Goal: Transaction & Acquisition: Obtain resource

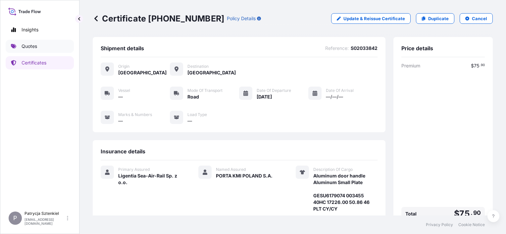
click at [38, 47] on link "Quotes" at bounding box center [40, 46] width 68 height 13
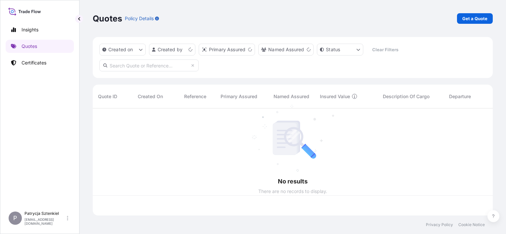
scroll to position [106, 395]
click at [482, 12] on div "Quotes Policy Details Get a Quote" at bounding box center [293, 18] width 400 height 37
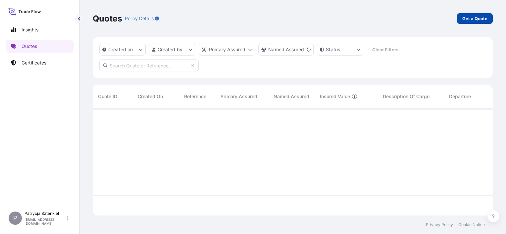
click at [481, 17] on p "Get a Quote" at bounding box center [474, 18] width 25 height 7
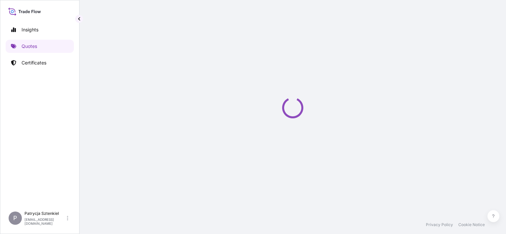
select select "Sea"
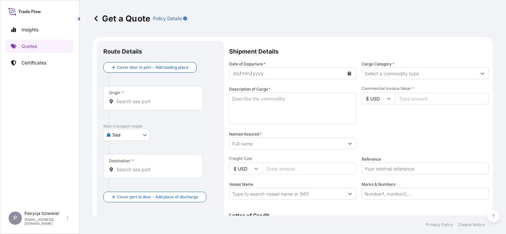
scroll to position [11, 0]
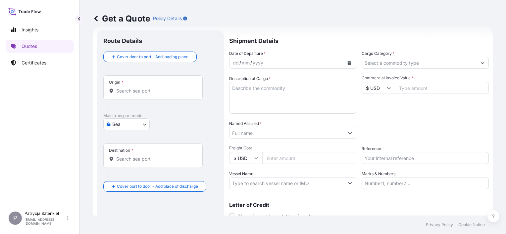
click at [371, 159] on input "Reference" at bounding box center [425, 158] width 127 height 12
paste input "B00052648"
click at [405, 155] on input "B00052648 /" at bounding box center [425, 158] width 127 height 12
paste input "MSNU5460056"
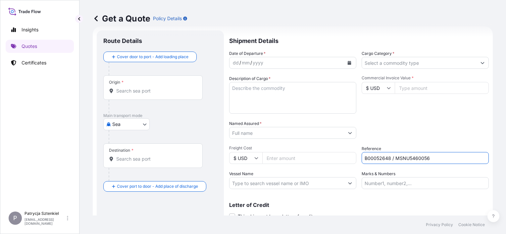
type input "B00052648 / MSNU5460056"
drag, startPoint x: 386, startPoint y: 83, endPoint x: 386, endPoint y: 88, distance: 4.3
click at [386, 85] on input "$ USD" at bounding box center [378, 88] width 33 height 12
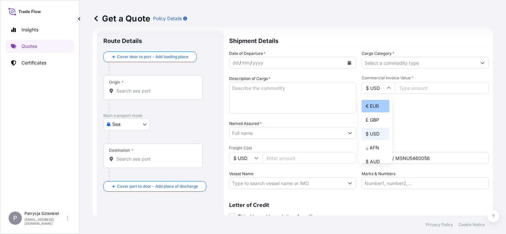
click at [371, 109] on div "€ EUR" at bounding box center [376, 106] width 28 height 13
type input "€ EUR"
click at [411, 87] on input "Commercial Invoice Value *" at bounding box center [442, 88] width 94 height 12
paste input "144.61"
type input "144608.24"
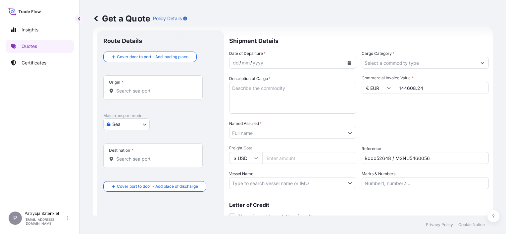
click at [143, 95] on div "Origin *" at bounding box center [152, 87] width 99 height 25
click at [143, 94] on input "Origin *" at bounding box center [155, 91] width 78 height 7
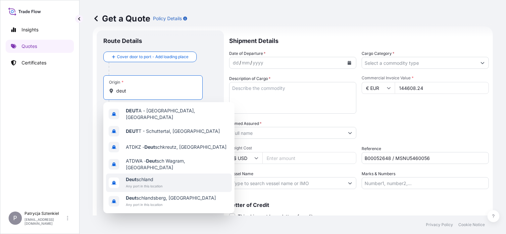
click at [141, 177] on span "Deut schland" at bounding box center [144, 179] width 37 height 7
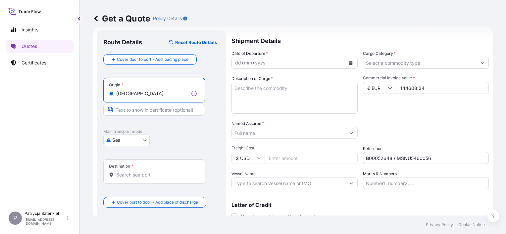
type input "[GEOGRAPHIC_DATA]"
click at [123, 171] on div "Destination *" at bounding box center [154, 172] width 102 height 25
click at [123, 172] on input "Destination *" at bounding box center [156, 175] width 80 height 7
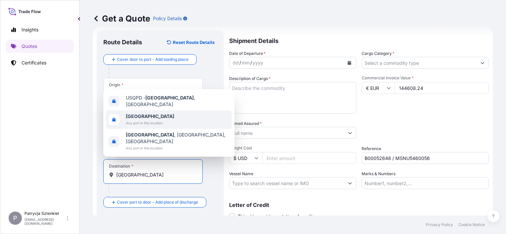
click at [146, 126] on span "Any port in this location" at bounding box center [150, 123] width 48 height 7
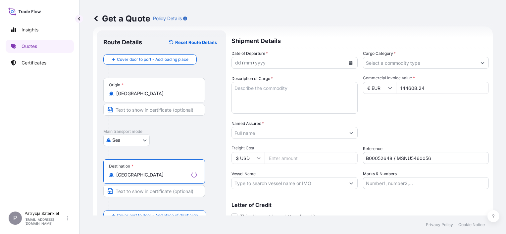
type input "[GEOGRAPHIC_DATA]"
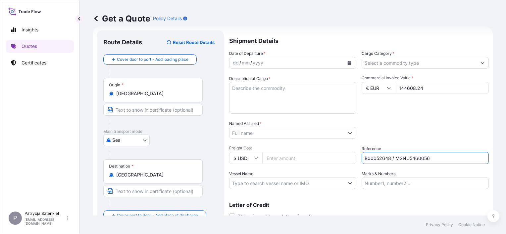
click at [372, 155] on input "B00052648 / MSNU5460056" at bounding box center [425, 158] width 127 height 12
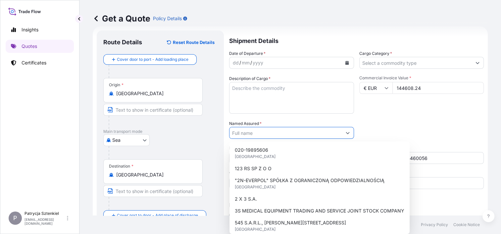
click at [260, 138] on input "Named Assured *" at bounding box center [285, 133] width 112 height 12
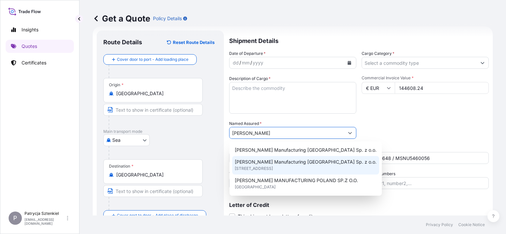
click at [273, 170] on span "[STREET_ADDRESS]" at bounding box center [254, 169] width 38 height 7
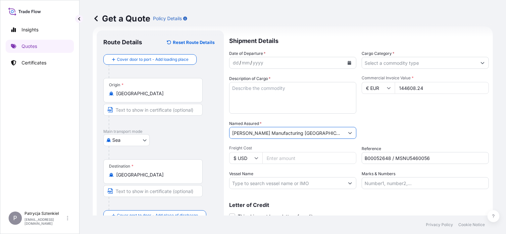
type input "[PERSON_NAME] Manufacturing [GEOGRAPHIC_DATA] Sp. z o.o."
click at [347, 61] on icon "Calendar" at bounding box center [349, 63] width 4 height 4
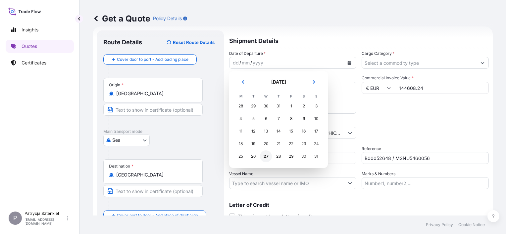
click at [264, 156] on div "27" at bounding box center [266, 157] width 12 height 12
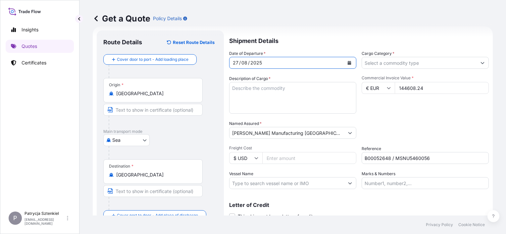
click at [239, 93] on textarea "Description of Cargo *" at bounding box center [292, 98] width 127 height 32
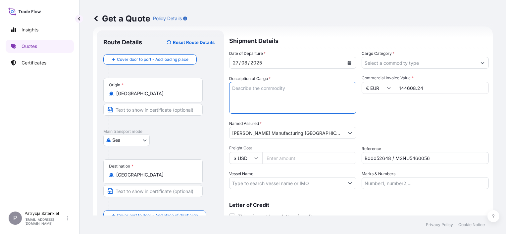
paste textarea "PULLEY ASSY, ARMATURE ASSY, CORE ASSY"
paste textarea "MSNU5460056 Seal Number: 40' HIGH CUBE 8 Carton(s) of ARMATURE ASSY HS:850590 4…"
drag, startPoint x: 263, startPoint y: 109, endPoint x: 230, endPoint y: 91, distance: 36.9
click at [230, 91] on textarea "PULLEY ASSY, ARMATURE ASSY, CORE ASSY MSNU5460056 Seal Number: 40' HIGH CUBE 8 …" at bounding box center [292, 98] width 127 height 32
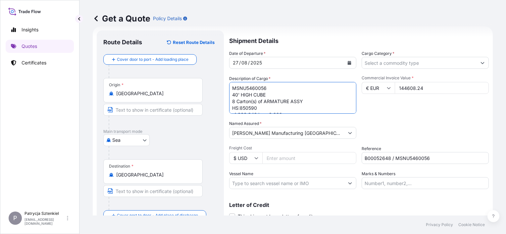
scroll to position [20, 0]
click at [306, 110] on textarea "PULLEY ASSY, ARMATURE ASSY, CORE ASSY MSNU5460056 40' HIGH CUBE 8 Carton(s) of …" at bounding box center [292, 98] width 127 height 32
drag, startPoint x: 337, startPoint y: 89, endPoint x: 194, endPoint y: 83, distance: 143.5
click at [194, 83] on form "Route Details Reset Route Details Cover door to port - Add loading place Place …" at bounding box center [293, 134] width 400 height 216
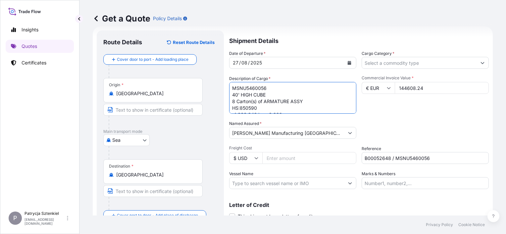
type textarea "MSNU5460056 40' HIGH CUBE 8 Carton(s) of ARMATURE ASSY HS:850590 4,238.340 kgs.…"
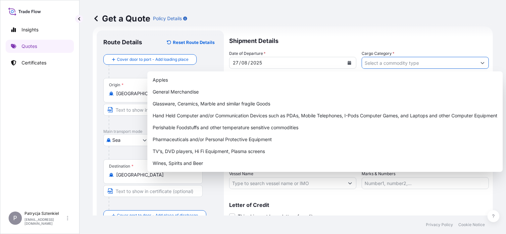
click at [386, 59] on input "Cargo Category *" at bounding box center [419, 63] width 115 height 12
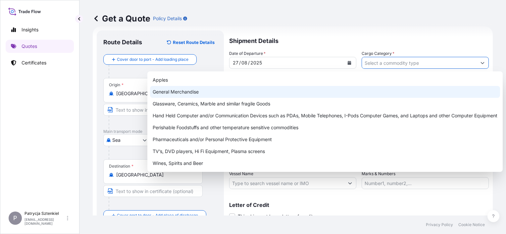
click at [232, 89] on div "General Merchandise" at bounding box center [325, 92] width 350 height 12
type input "General Merchandise"
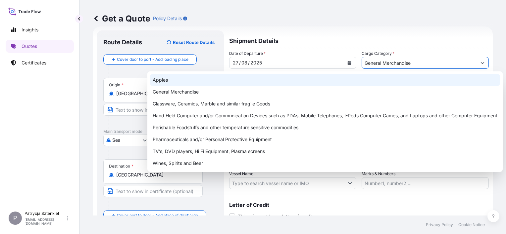
click at [429, 13] on div "Get a Quote Policy Details" at bounding box center [293, 18] width 400 height 37
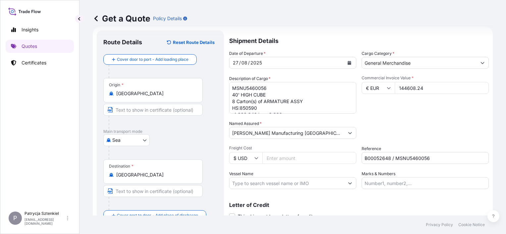
scroll to position [37, 0]
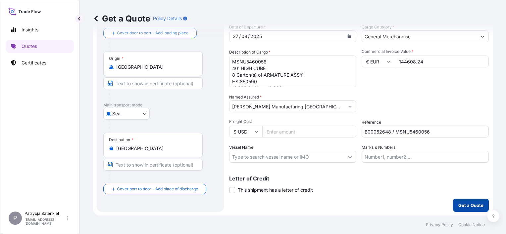
click at [472, 200] on button "Get a Quote" at bounding box center [471, 205] width 36 height 13
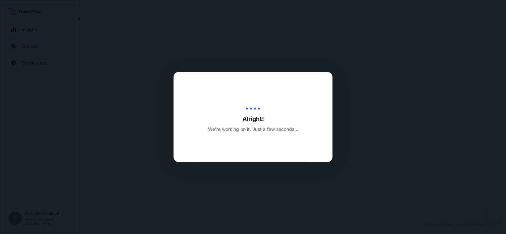
select select "Sea"
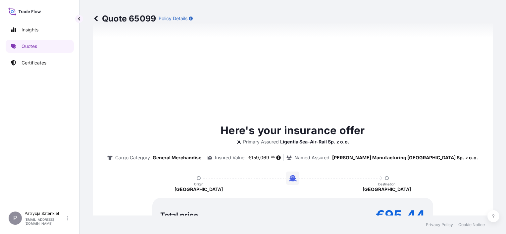
scroll to position [359, 0]
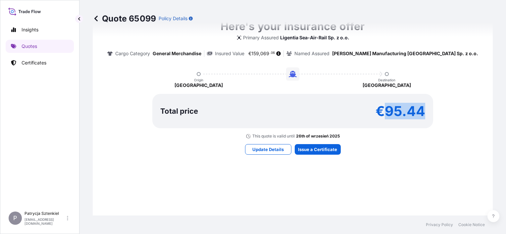
drag, startPoint x: 423, startPoint y: 111, endPoint x: 384, endPoint y: 112, distance: 38.8
click at [384, 112] on div "Total price €95.44" at bounding box center [292, 111] width 281 height 34
copy p "95.44"
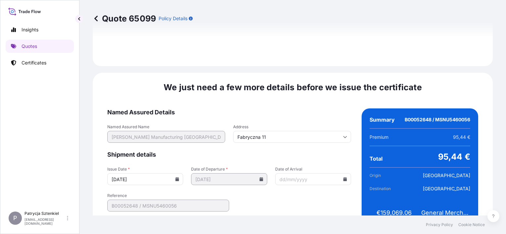
scroll to position [762, 0]
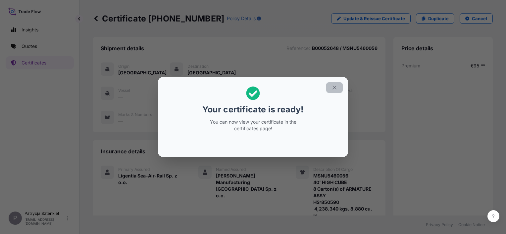
click at [337, 84] on button "button" at bounding box center [334, 87] width 17 height 11
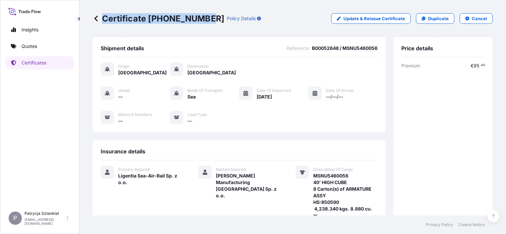
drag, startPoint x: 103, startPoint y: 20, endPoint x: 205, endPoint y: 29, distance: 101.7
click at [205, 29] on div "Certificate [PHONE_NUMBER] Policy Details Update & Reissue Certificate Duplicat…" at bounding box center [293, 18] width 400 height 37
copy p "Certificate [PHONE_NUMBER]"
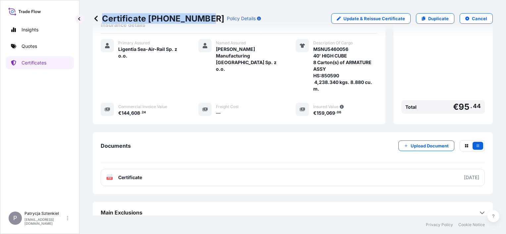
scroll to position [132, 0]
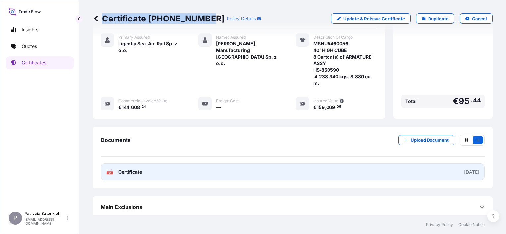
click at [189, 171] on link "PDF Certificate [DATE]" at bounding box center [293, 172] width 384 height 17
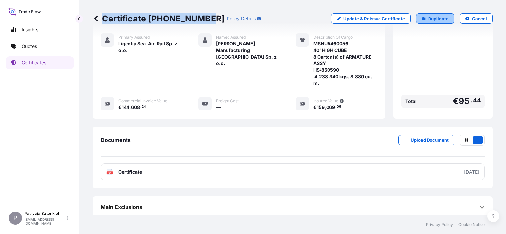
click at [430, 20] on p "Duplicate" at bounding box center [438, 18] width 21 height 7
select select "Sea"
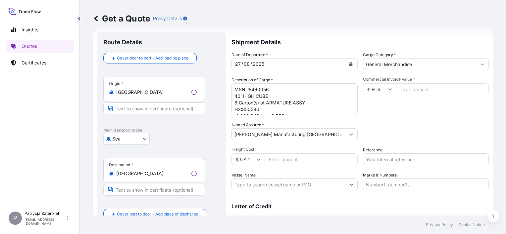
scroll to position [11, 0]
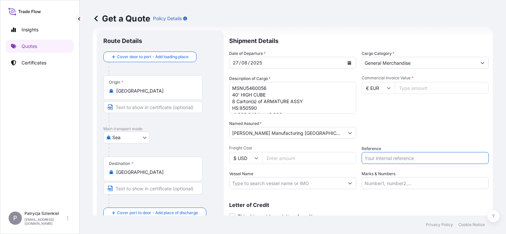
click at [370, 155] on input "Reference" at bounding box center [425, 158] width 127 height 12
paste input "B00052648"
click at [428, 163] on input "B00052648 /" at bounding box center [425, 158] width 127 height 12
click at [391, 156] on input "B00052648 /" at bounding box center [425, 158] width 127 height 12
paste input "MSMU4413396"
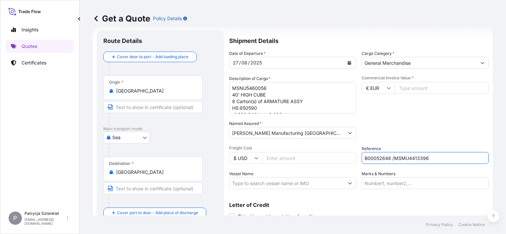
type input "B00052648 /MSMU4413396"
click at [412, 83] on input "Commercial Invoice Value *" at bounding box center [442, 88] width 94 height 12
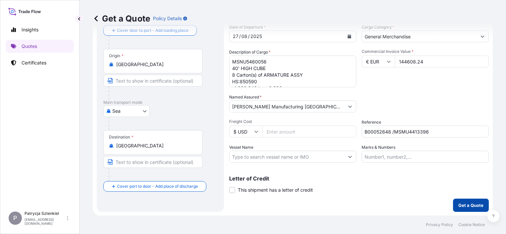
type input "144608.24"
click at [472, 206] on p "Get a Quote" at bounding box center [470, 205] width 25 height 7
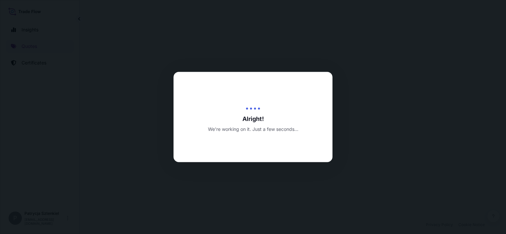
select select "Sea"
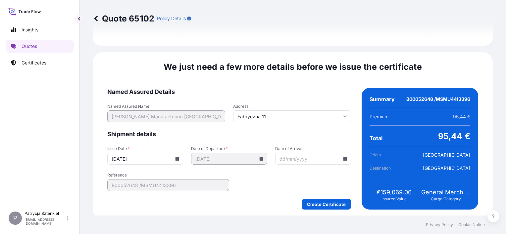
scroll to position [762, 0]
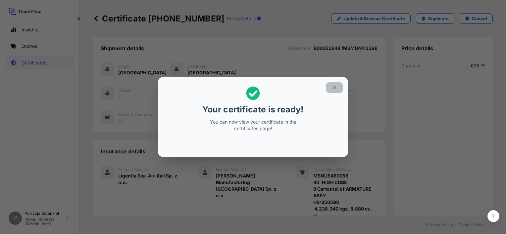
click at [332, 89] on icon "button" at bounding box center [334, 88] width 6 height 6
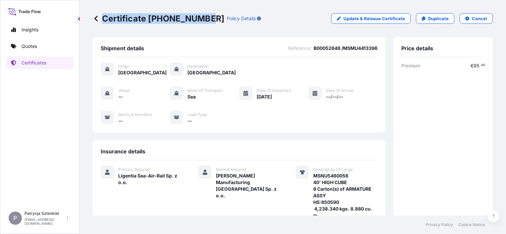
drag, startPoint x: 103, startPoint y: 16, endPoint x: 206, endPoint y: 28, distance: 103.3
click at [206, 28] on div "Certificate [PHONE_NUMBER] Policy Details Update & Reissue Certificate Duplicat…" at bounding box center [293, 18] width 400 height 37
copy p "Certificate [PHONE_NUMBER]"
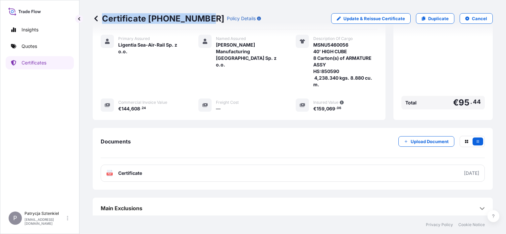
scroll to position [132, 0]
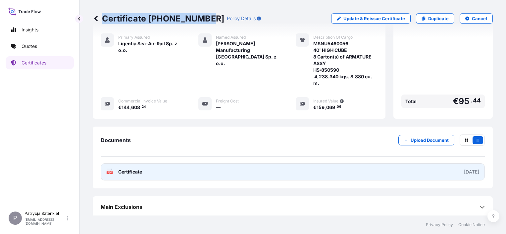
click at [197, 166] on link "PDF Certificate [DATE]" at bounding box center [293, 172] width 384 height 17
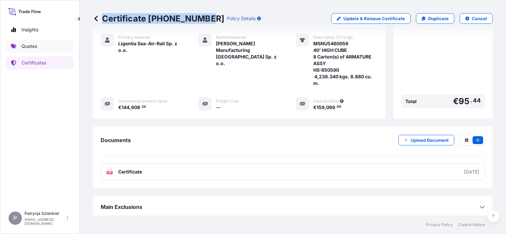
click at [38, 44] on link "Quotes" at bounding box center [40, 46] width 68 height 13
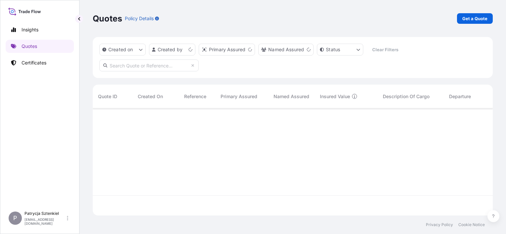
scroll to position [106, 395]
click at [478, 20] on p "Get a Quote" at bounding box center [474, 18] width 25 height 7
select select "Sea"
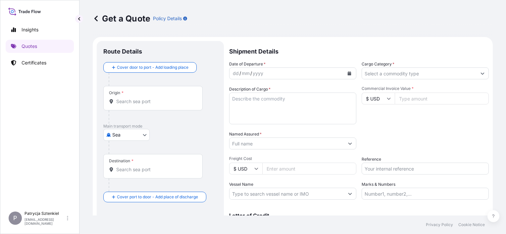
scroll to position [11, 0]
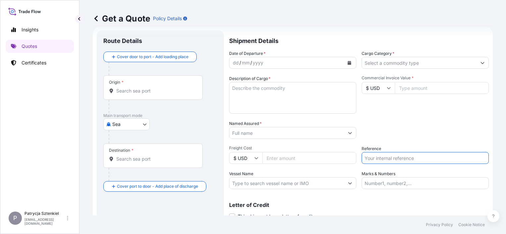
click at [396, 156] on input "Reference" at bounding box center [425, 158] width 127 height 12
paste input "S02012320"
type input "S02012320 LCL"
click at [36, 63] on p "Certificates" at bounding box center [34, 63] width 25 height 7
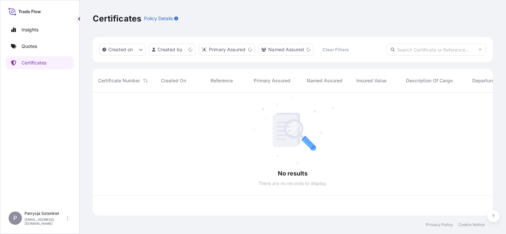
scroll to position [122, 395]
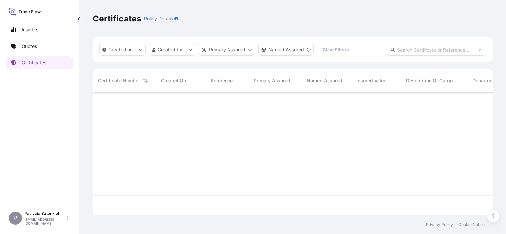
click at [426, 49] on input "text" at bounding box center [436, 50] width 99 height 12
paste input "B00052648"
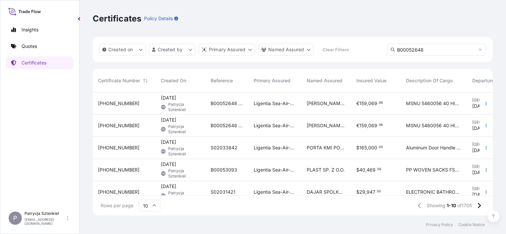
type input "B00052648"
click at [326, 110] on div "[PERSON_NAME] Manufacturing [GEOGRAPHIC_DATA] Sp. z o.o." at bounding box center [326, 104] width 50 height 22
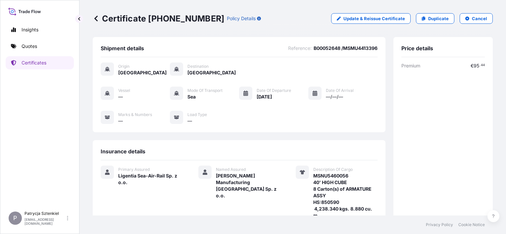
click at [314, 47] on span "B00052648 /MSMU4413396" at bounding box center [346, 48] width 64 height 7
copy span "B00052648"
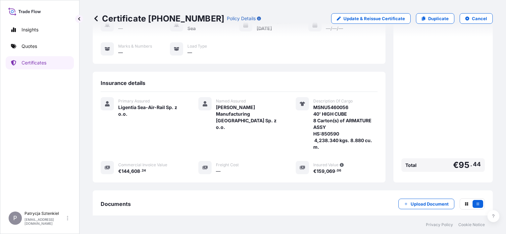
scroll to position [33, 0]
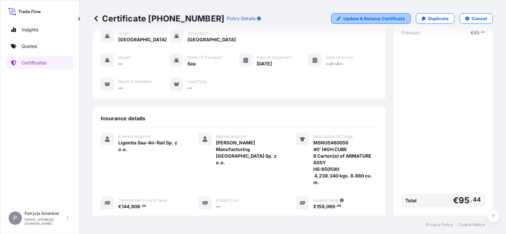
click at [368, 19] on p "Update & Reissue Certificate" at bounding box center [374, 18] width 62 height 7
select select "Sea"
select select "31440"
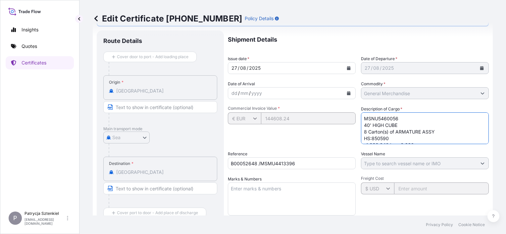
drag, startPoint x: 430, startPoint y: 138, endPoint x: 326, endPoint y: 85, distance: 116.4
click at [327, 86] on div "Shipment Details Issue date * [DATE] Date of Departure * [DATE] Date of Arrival…" at bounding box center [358, 175] width 261 height 290
paste textarea "MU4413396 Seal Number: 40' HIGH CUBE 8 Carton(s) of ARMATURE ASSY HS:850590 4,2…"
drag, startPoint x: 392, startPoint y: 125, endPoint x: 265, endPoint y: 124, distance: 126.8
click at [326, 125] on div "Shipment Details Issue date * [DATE] Date of Departure * [DATE] Date of Arrival…" at bounding box center [358, 175] width 261 height 290
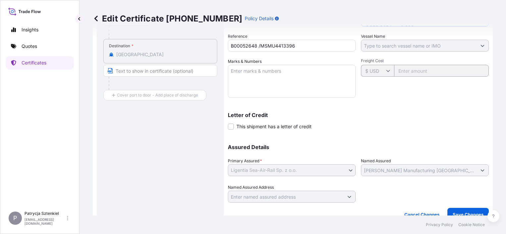
scroll to position [160, 0]
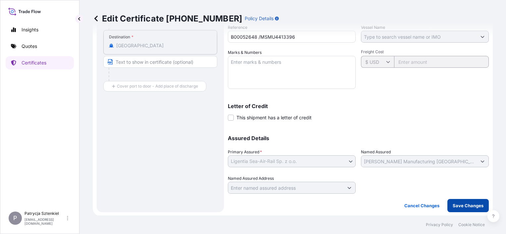
type textarea "MSMU4413396 40' HIGH CUBE 8 Carton(s) of ARMATURE ASSY HS:850590 4,238.340 kgs.…"
click at [456, 207] on p "Save Changes" at bounding box center [468, 206] width 31 height 7
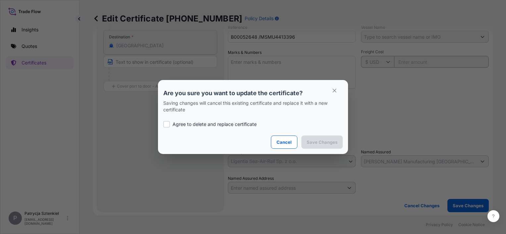
click at [232, 123] on p "Agree to delete and replace certificate" at bounding box center [215, 124] width 84 height 7
checkbox input "true"
click at [328, 142] on p "Save Changes" at bounding box center [322, 142] width 31 height 7
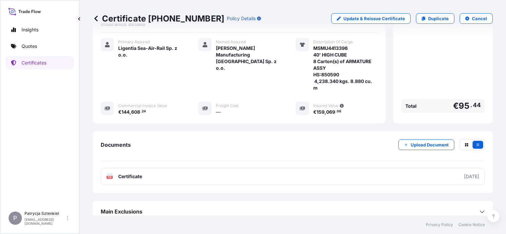
scroll to position [132, 0]
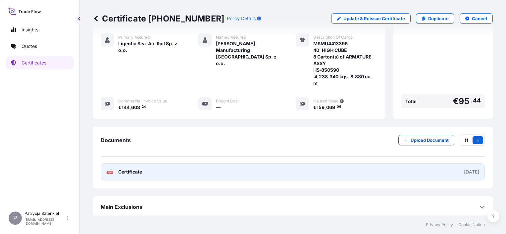
click at [192, 172] on link "PDF Certificate [DATE]" at bounding box center [293, 172] width 384 height 17
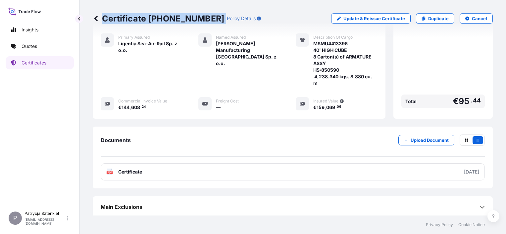
drag, startPoint x: 101, startPoint y: 20, endPoint x: 209, endPoint y: 22, distance: 108.6
click at [209, 22] on div "Certificate [PHONE_NUMBER] Policy Details" at bounding box center [177, 18] width 168 height 11
copy p "Certificate [PHONE_NUMBER]"
click at [16, 41] on link "Quotes" at bounding box center [40, 46] width 68 height 13
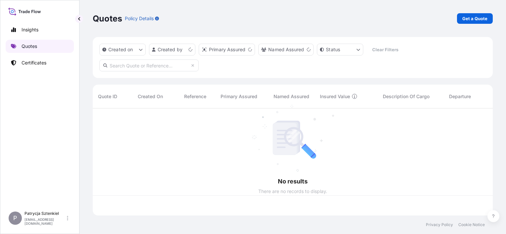
scroll to position [106, 395]
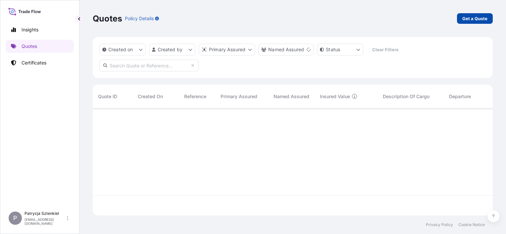
click at [474, 16] on p "Get a Quote" at bounding box center [474, 18] width 25 height 7
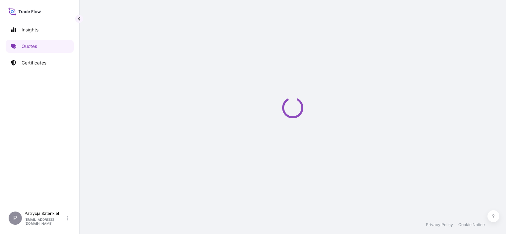
select select "Sea"
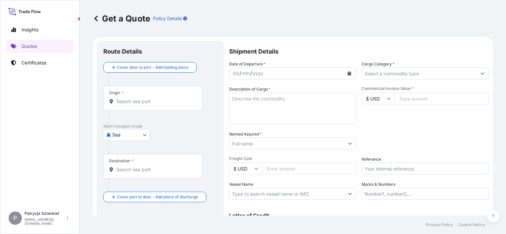
scroll to position [11, 0]
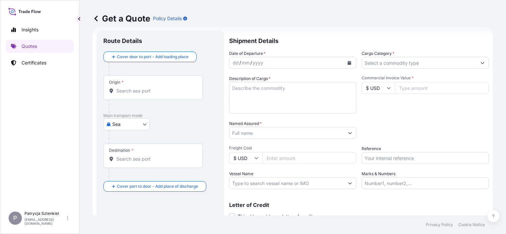
click at [401, 82] on input "Commercial Invoice Value *" at bounding box center [442, 88] width 94 height 12
paste input "1160"
type input "1160"
click at [415, 154] on input "Reference" at bounding box center [425, 158] width 127 height 12
paste input "S02012320"
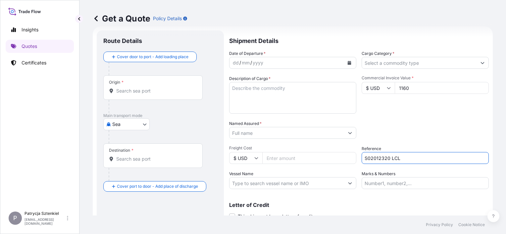
type input "S02012320 LCL"
click at [293, 136] on input "Named Assured *" at bounding box center [286, 133] width 115 height 12
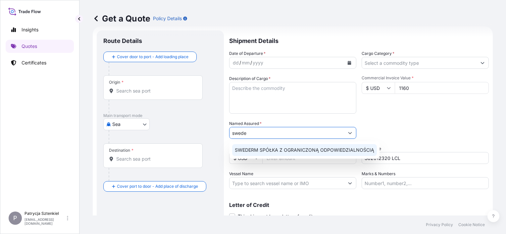
click at [258, 153] on span "SWEDERM SPÓŁKA Z OGRANICZONĄ ODPOWIEDZIALNOŚCIĄ" at bounding box center [304, 150] width 139 height 7
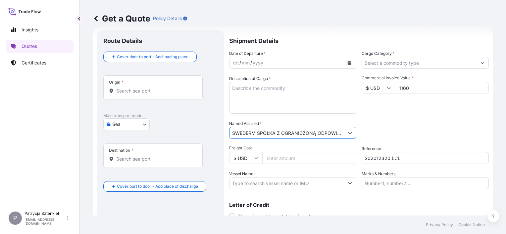
type input "SWEDERM SPÓŁKA Z OGRANICZONĄ ODPOWIEDZIALNOŚCIĄ"
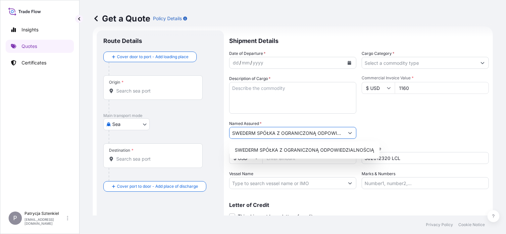
click at [348, 62] on icon "Calendar" at bounding box center [350, 63] width 4 height 4
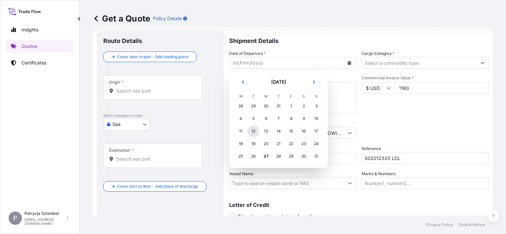
click at [255, 132] on div "12" at bounding box center [253, 131] width 12 height 12
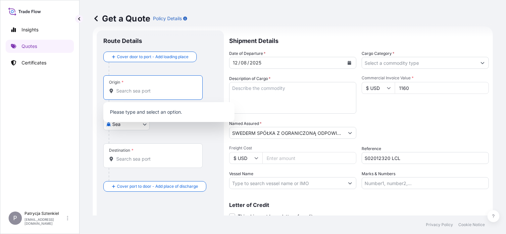
click at [136, 88] on input "Origin *" at bounding box center [155, 91] width 78 height 7
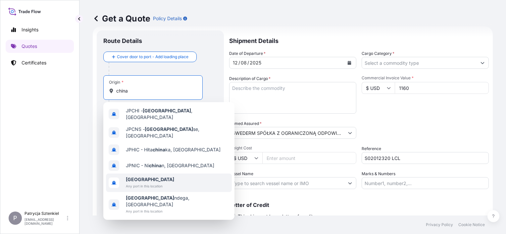
click at [136, 183] on span "Any port in this location" at bounding box center [150, 186] width 48 height 7
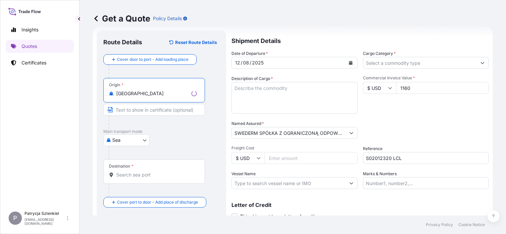
type input "[GEOGRAPHIC_DATA]"
click at [134, 176] on input "Destination *" at bounding box center [156, 175] width 80 height 7
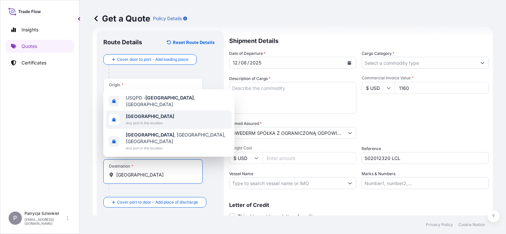
click at [130, 119] on b "[GEOGRAPHIC_DATA]" at bounding box center [150, 117] width 48 height 6
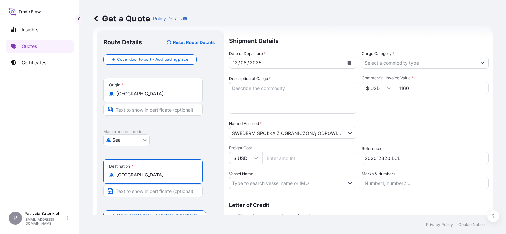
type input "[GEOGRAPHIC_DATA]"
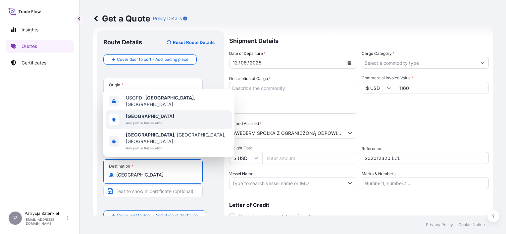
click at [146, 126] on span "Any port in this location" at bounding box center [150, 123] width 48 height 7
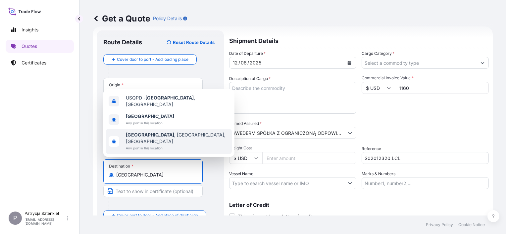
click at [289, 89] on textarea "Description of Cargo *" at bounding box center [292, 98] width 127 height 32
paste textarea "POWDER PUFF"
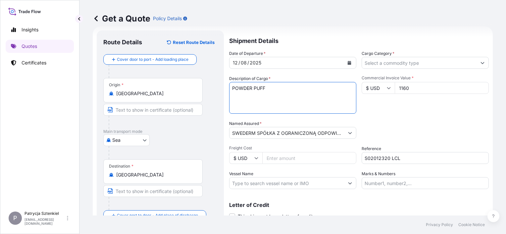
type textarea "POWDER PUFF"
click at [405, 67] on input "Cargo Category *" at bounding box center [419, 63] width 115 height 12
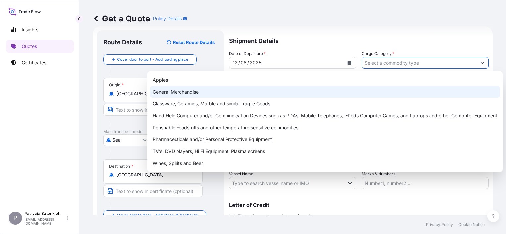
click at [322, 93] on div "General Merchandise" at bounding box center [325, 92] width 350 height 12
type input "General Merchandise"
click at [194, 91] on div "General Merchandise" at bounding box center [325, 92] width 350 height 12
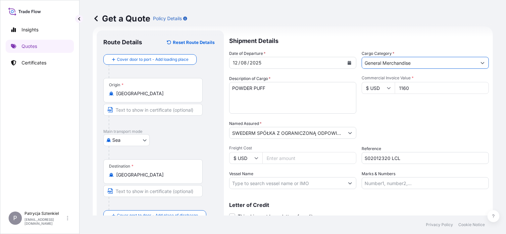
drag, startPoint x: 277, startPoint y: 97, endPoint x: 280, endPoint y: 89, distance: 9.0
click at [277, 96] on textarea "POWDER PUFF" at bounding box center [292, 98] width 127 height 32
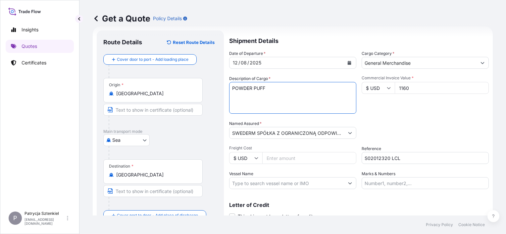
paste textarea "CMAU6826252 M4032412 40HC 17.60 KG 0.243 M3 2 CTN CFS/CFS"
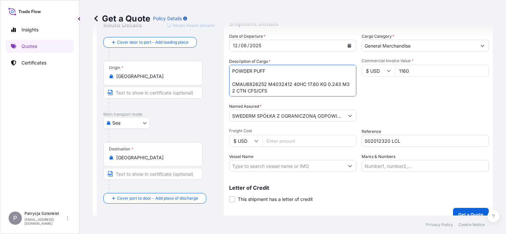
scroll to position [37, 0]
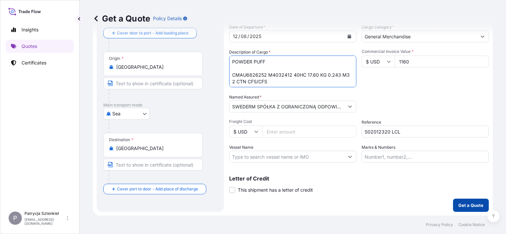
type textarea "POWDER PUFF CMAU6826252 M4032412 40HC 17.60 KG 0.243 M3 2 CTN CFS/CFS"
click at [462, 200] on button "Get a Quote" at bounding box center [471, 205] width 36 height 13
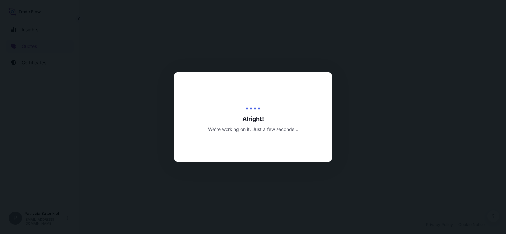
select select "Sea"
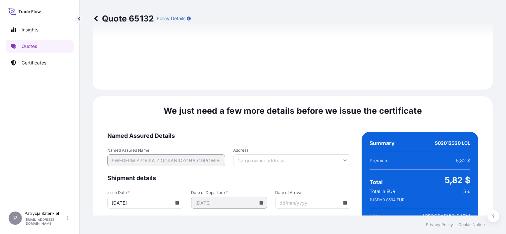
scroll to position [775, 0]
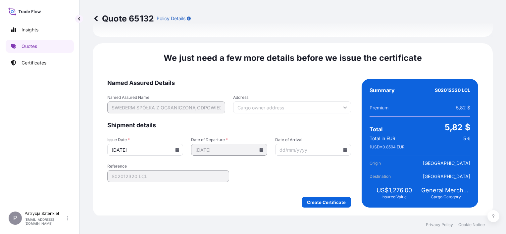
click at [343, 195] on form "Named Assured Details Named Assured Name SWEDERM SPÓŁKA Z OGRANICZONĄ ODPOWIEDZ…" at bounding box center [229, 143] width 244 height 129
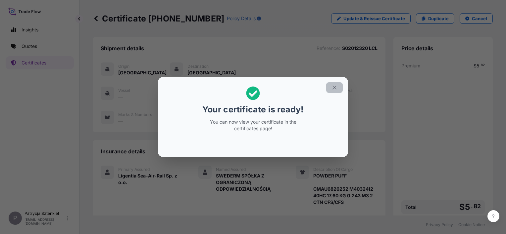
click at [331, 88] on button "button" at bounding box center [334, 87] width 17 height 11
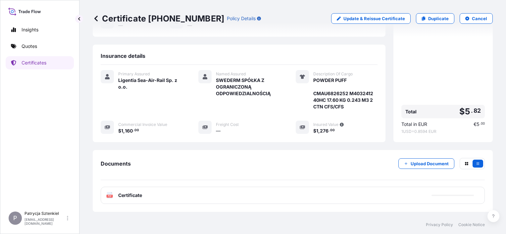
scroll to position [119, 0]
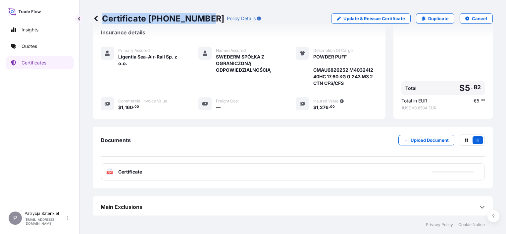
drag, startPoint x: 104, startPoint y: 15, endPoint x: 203, endPoint y: 17, distance: 99.7
click at [203, 17] on p "Certificate [PHONE_NUMBER]" at bounding box center [158, 18] width 131 height 11
copy p "Certificate [PHONE_NUMBER]"
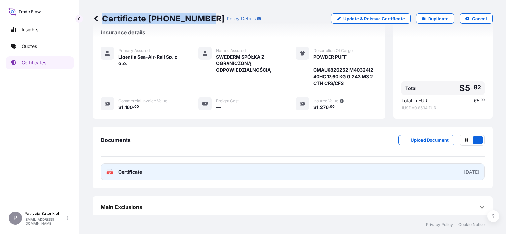
click at [310, 168] on link "PDF Certificate [DATE]" at bounding box center [293, 172] width 384 height 17
